Goal: Information Seeking & Learning: Learn about a topic

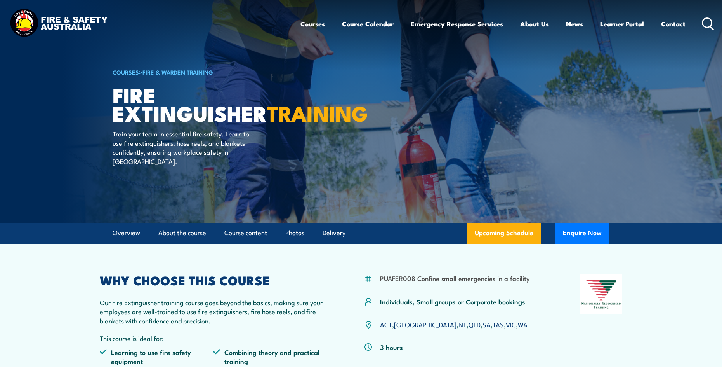
click at [707, 22] on icon at bounding box center [708, 23] width 12 height 13
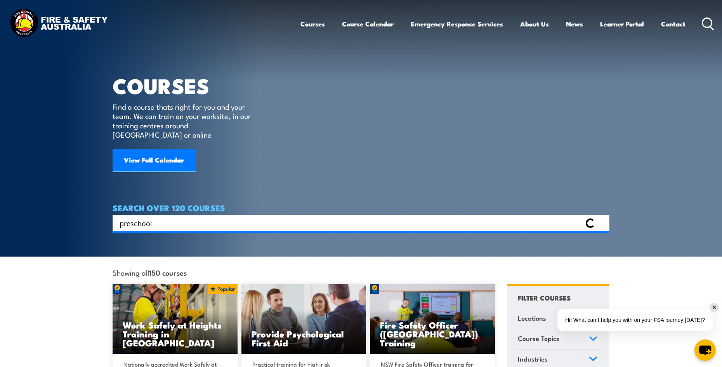
type input "preschool"
